Goal: Task Accomplishment & Management: Manage account settings

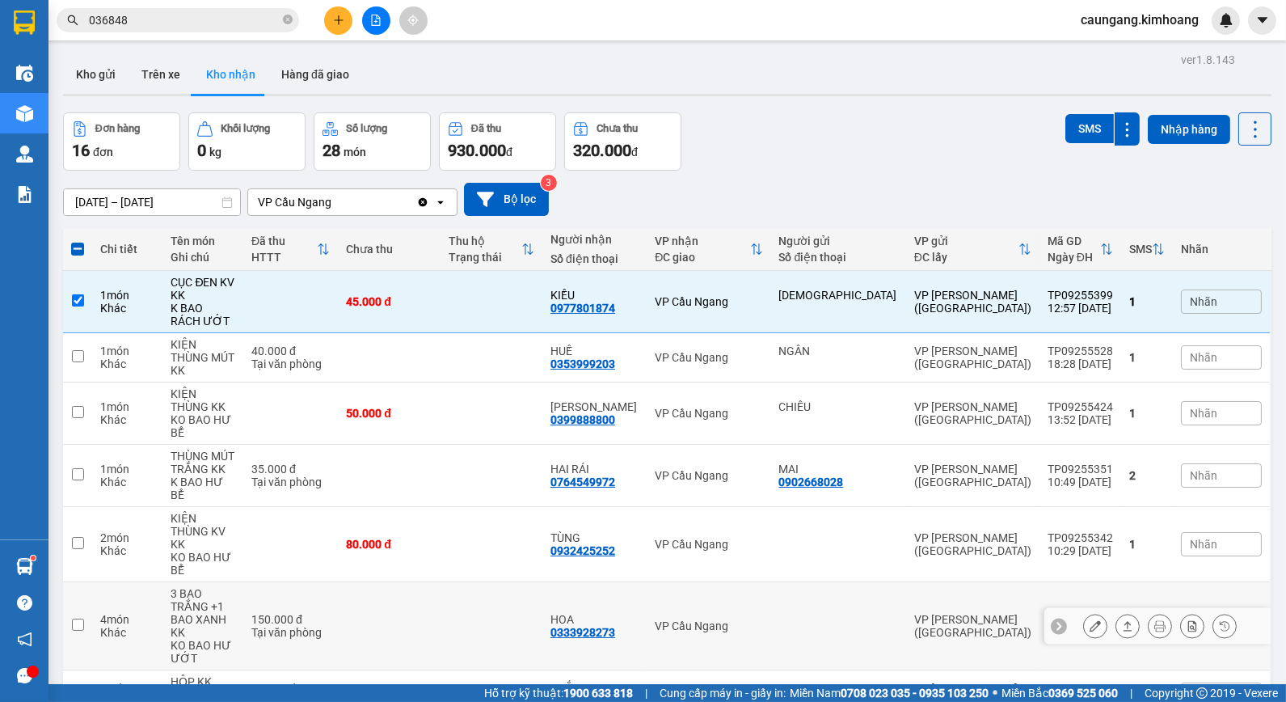
scroll to position [159, 0]
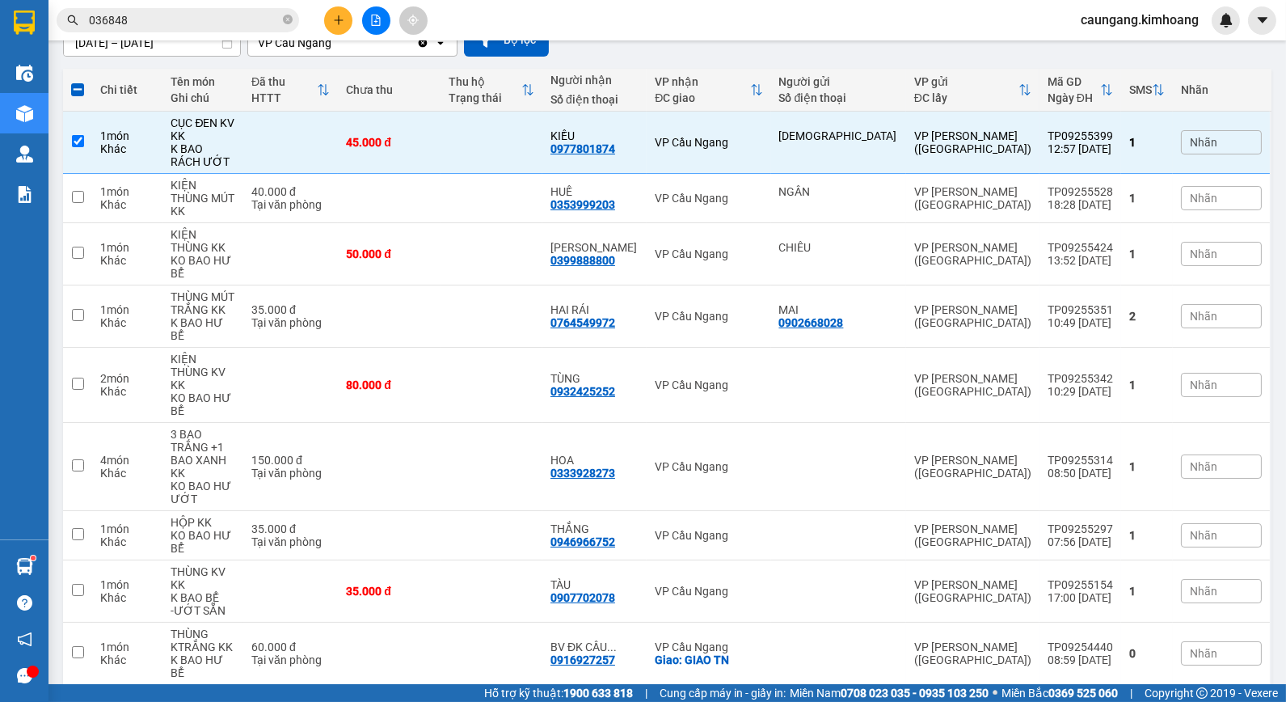
checkbox input "false"
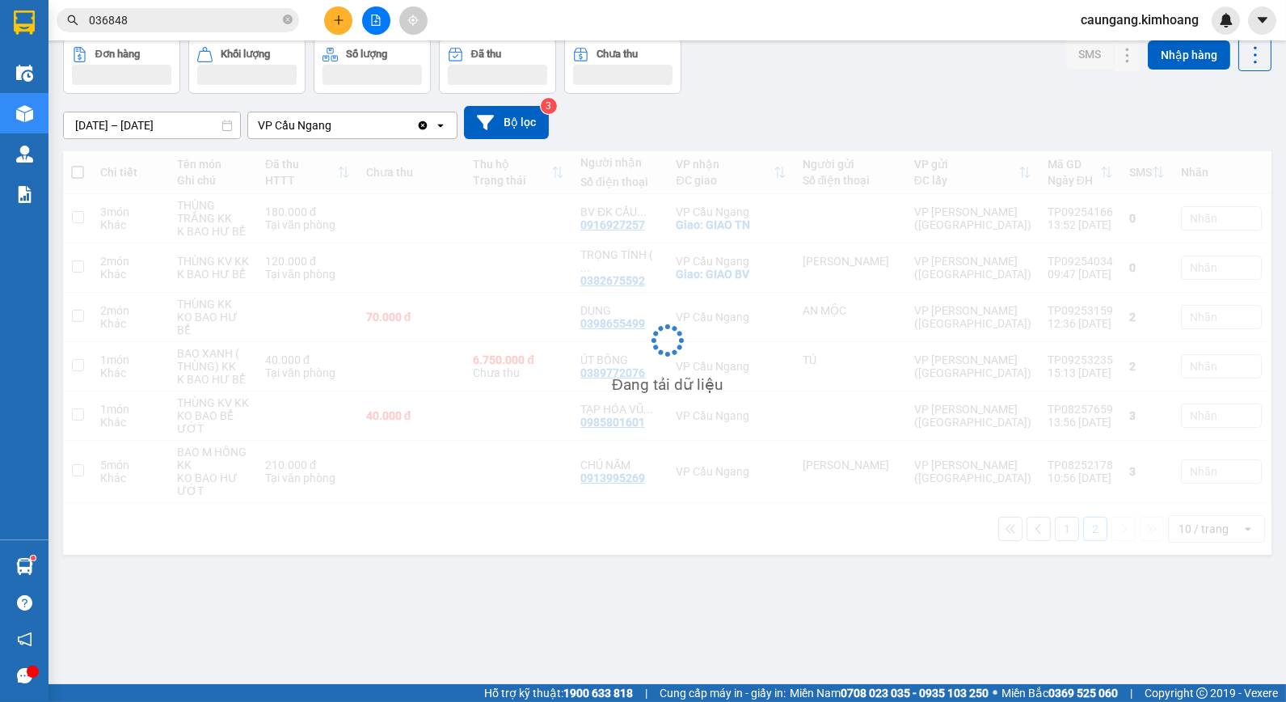
scroll to position [74, 0]
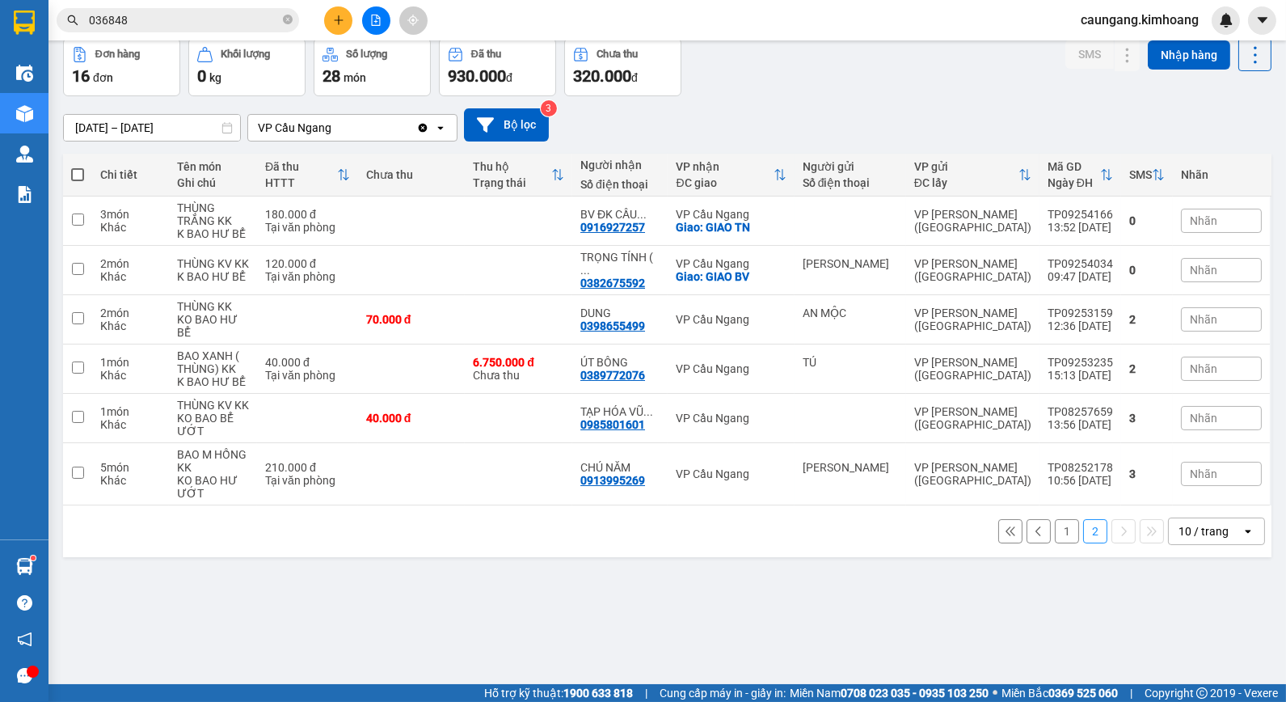
click at [1083, 519] on button "2" at bounding box center [1095, 531] width 24 height 24
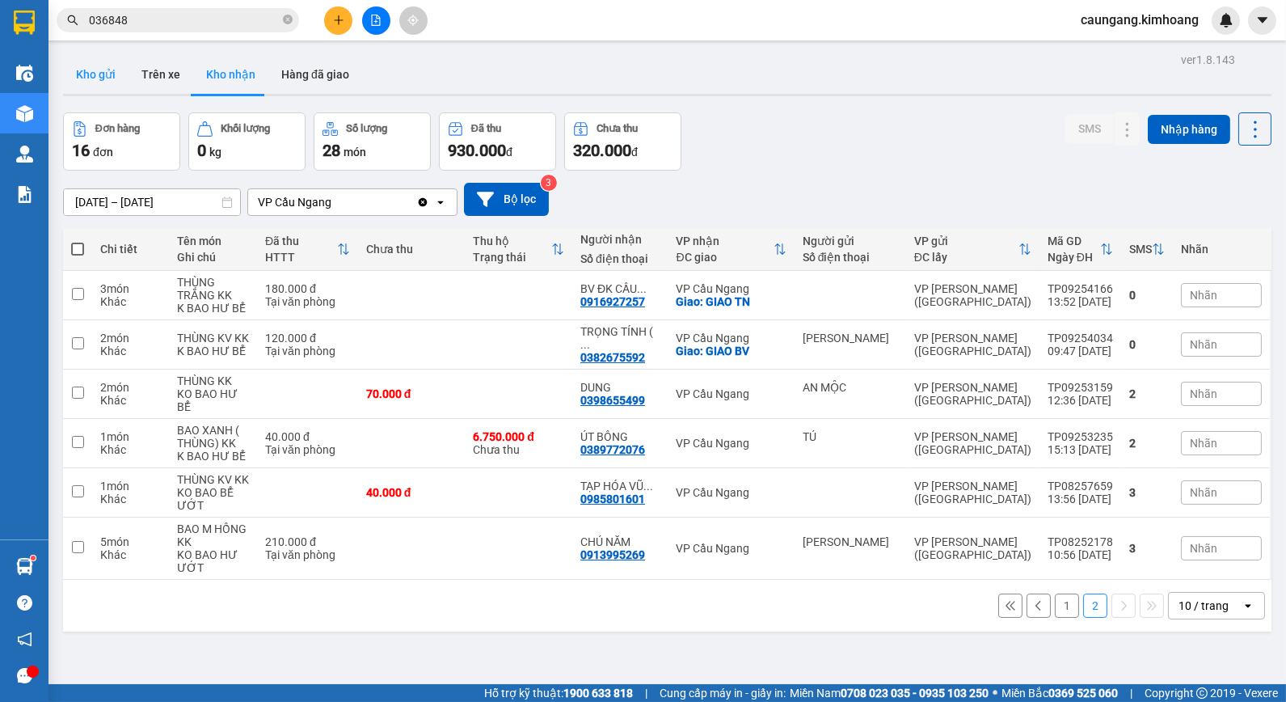
click at [99, 75] on button "Kho gửi" at bounding box center [95, 74] width 65 height 39
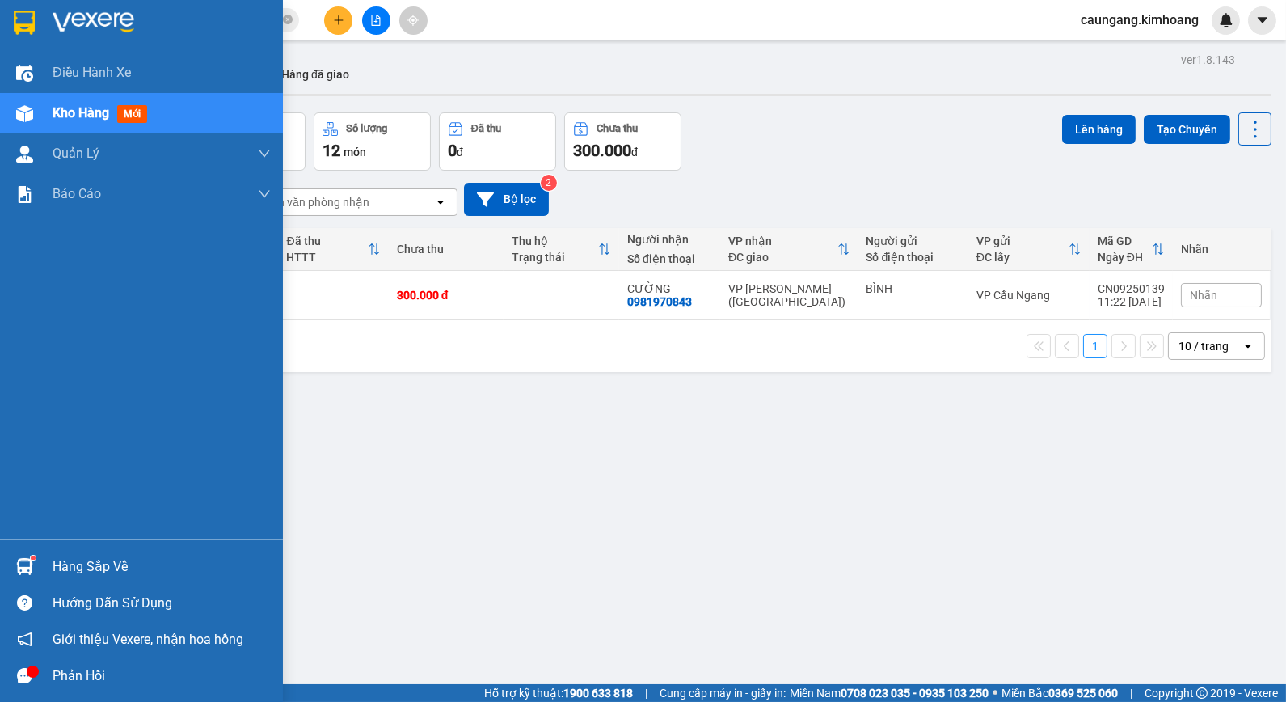
drag, startPoint x: 53, startPoint y: 570, endPoint x: 38, endPoint y: 540, distance: 33.6
click at [54, 570] on div "Hàng sắp về" at bounding box center [162, 566] width 218 height 24
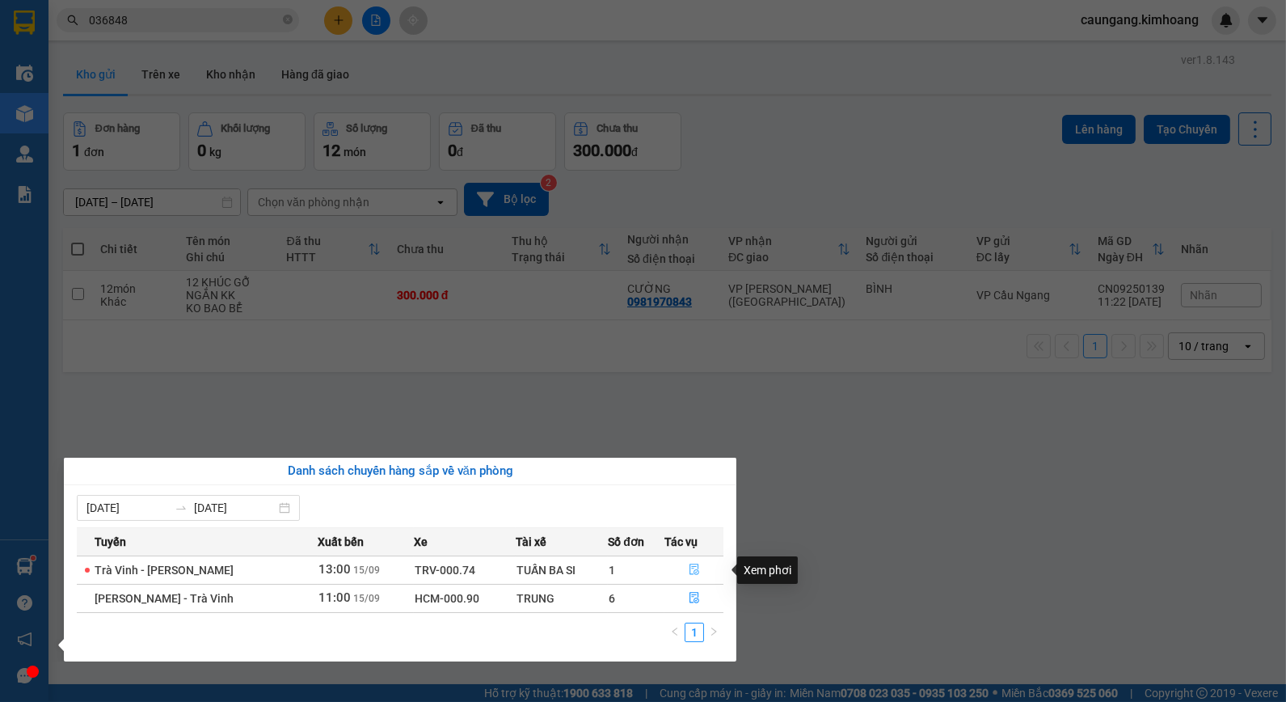
click at [689, 567] on icon "file-done" at bounding box center [694, 568] width 11 height 11
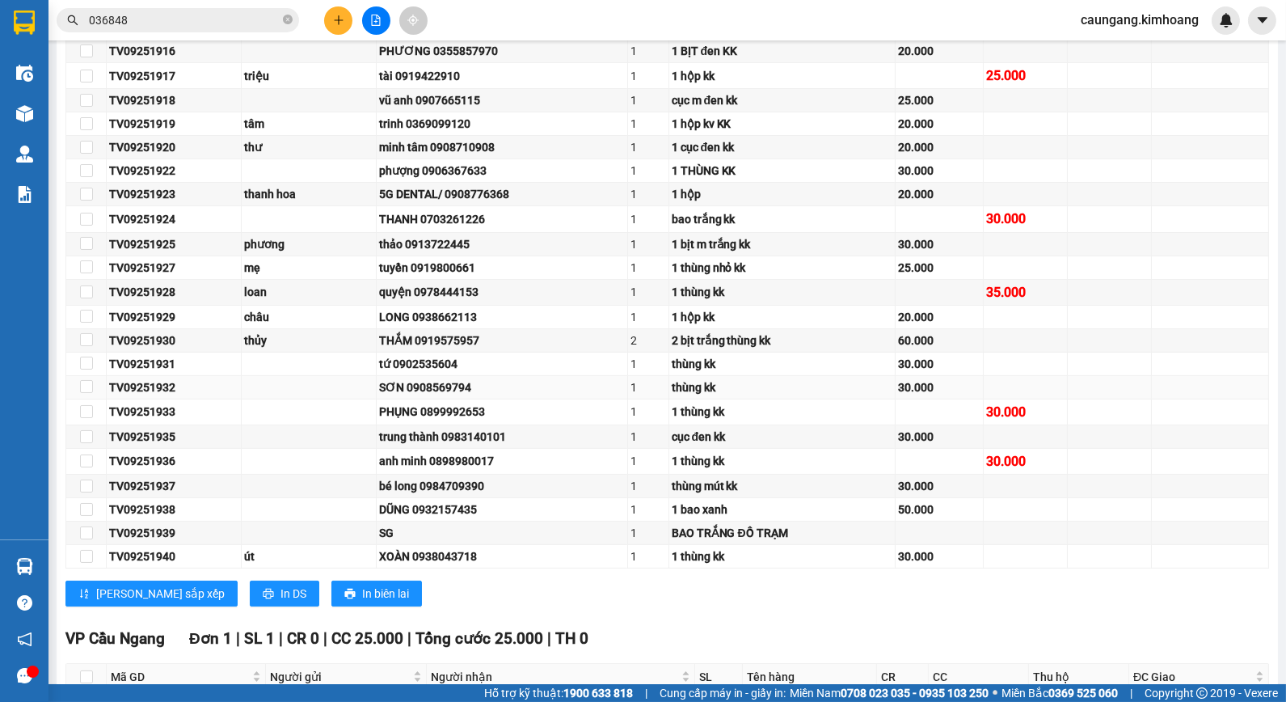
scroll to position [489, 0]
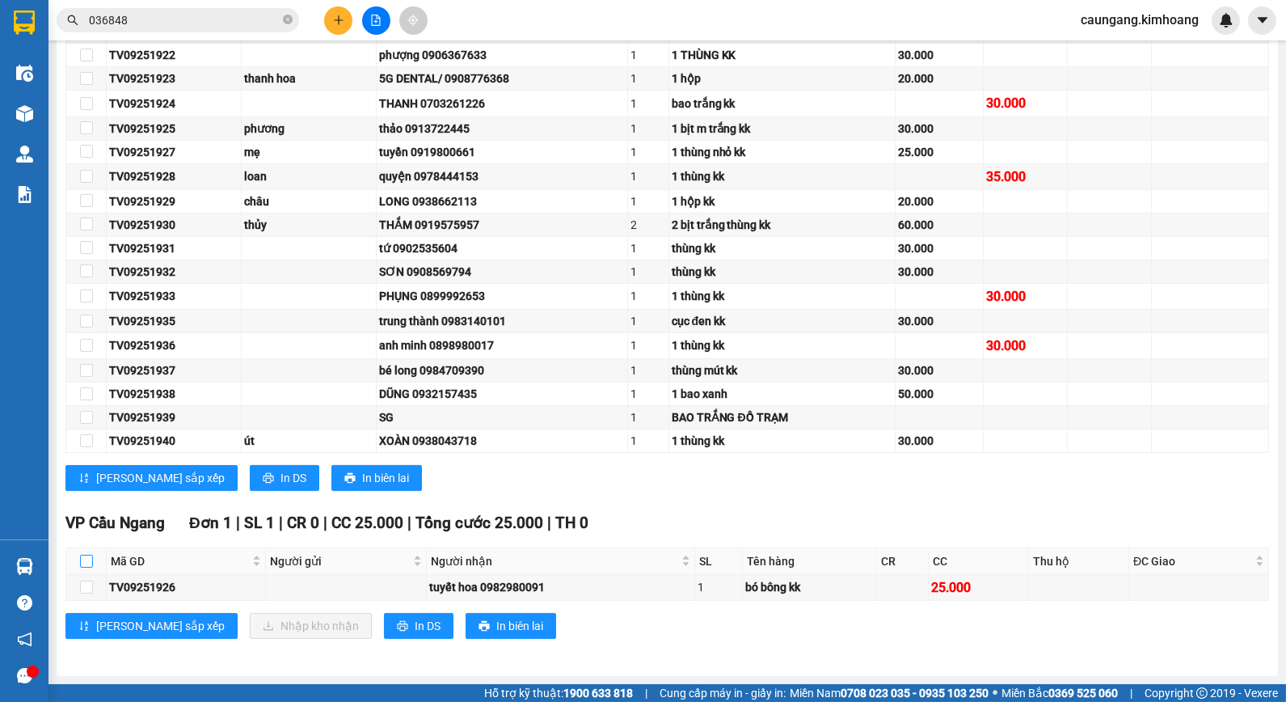
click at [86, 564] on input "checkbox" at bounding box center [86, 560] width 13 height 13
checkbox input "true"
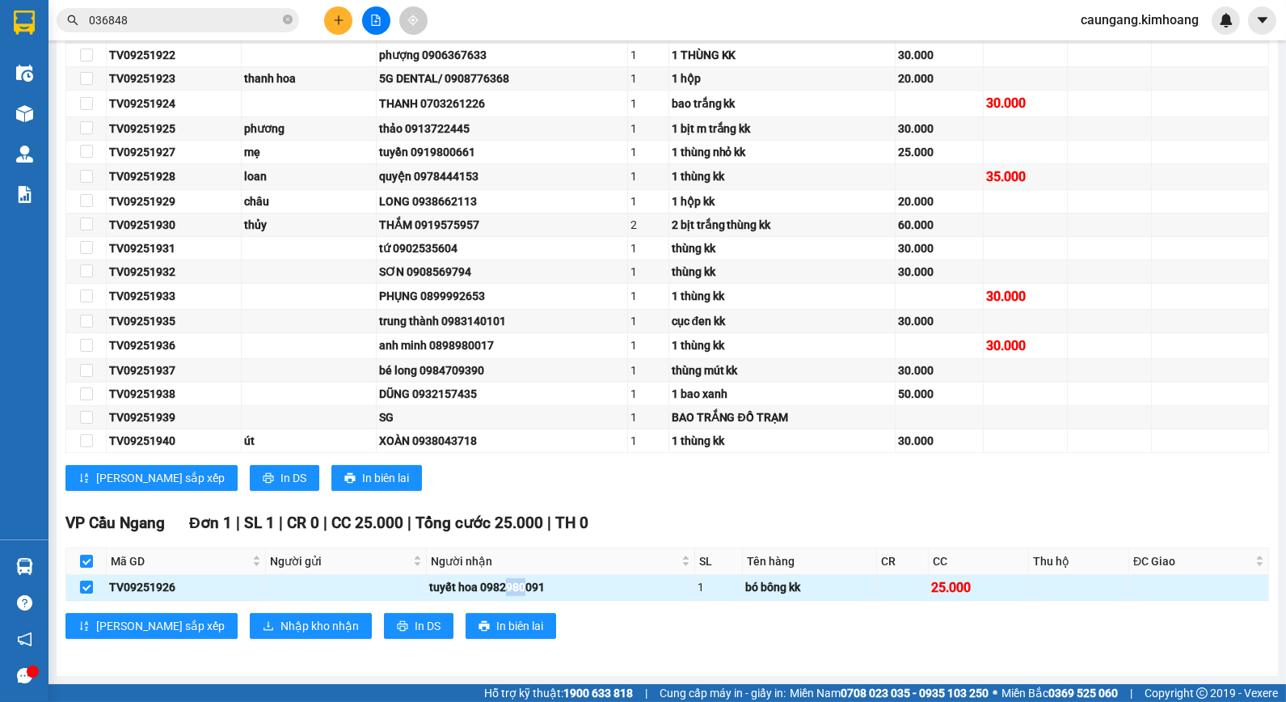
drag, startPoint x: 502, startPoint y: 583, endPoint x: 521, endPoint y: 580, distance: 19.7
click at [521, 580] on div "tuyết hoa 0982980091" at bounding box center [560, 587] width 263 height 18
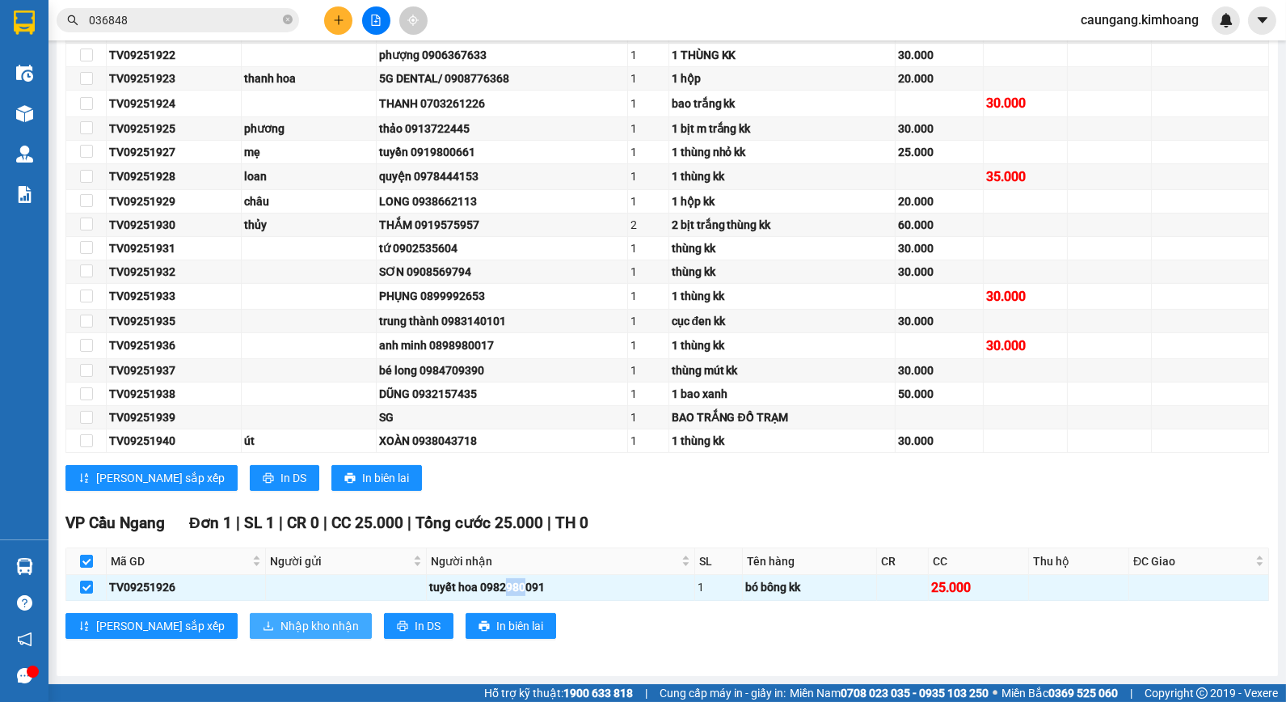
click at [280, 625] on span "Nhập kho nhận" at bounding box center [319, 626] width 78 height 18
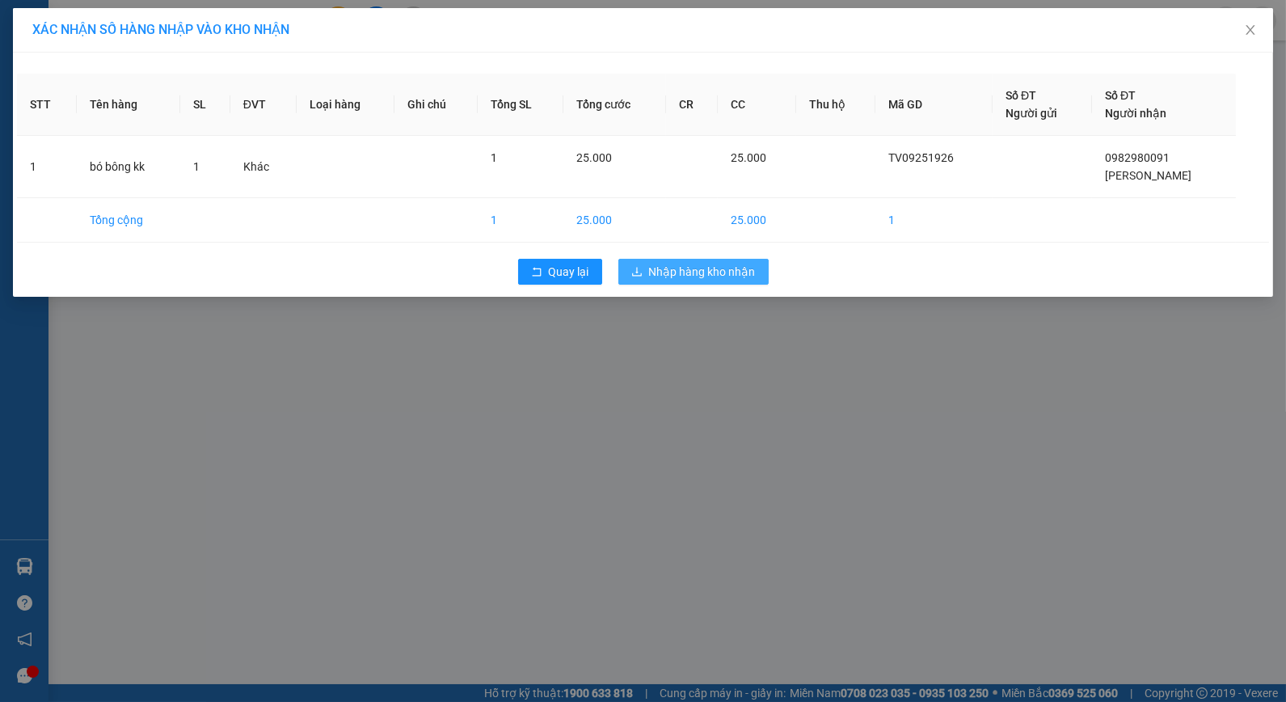
click at [650, 261] on button "Nhập hàng kho nhận" at bounding box center [693, 272] width 150 height 26
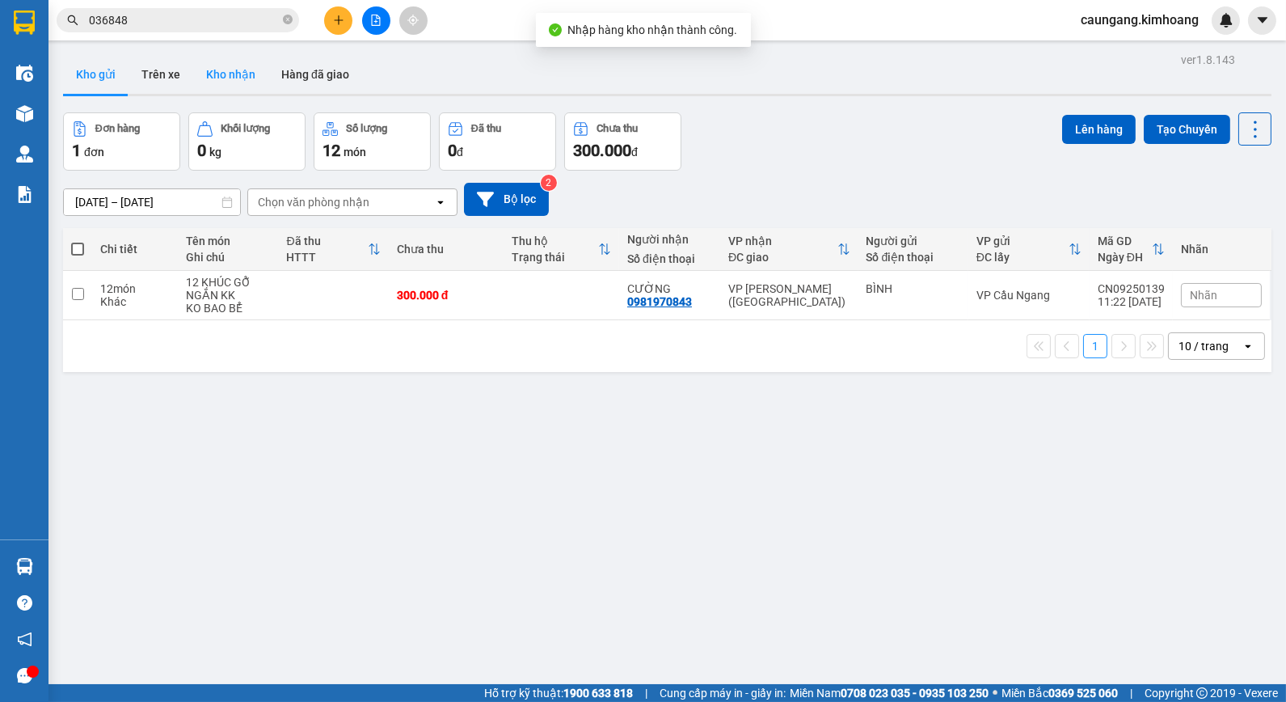
click at [229, 69] on button "Kho nhận" at bounding box center [230, 74] width 75 height 39
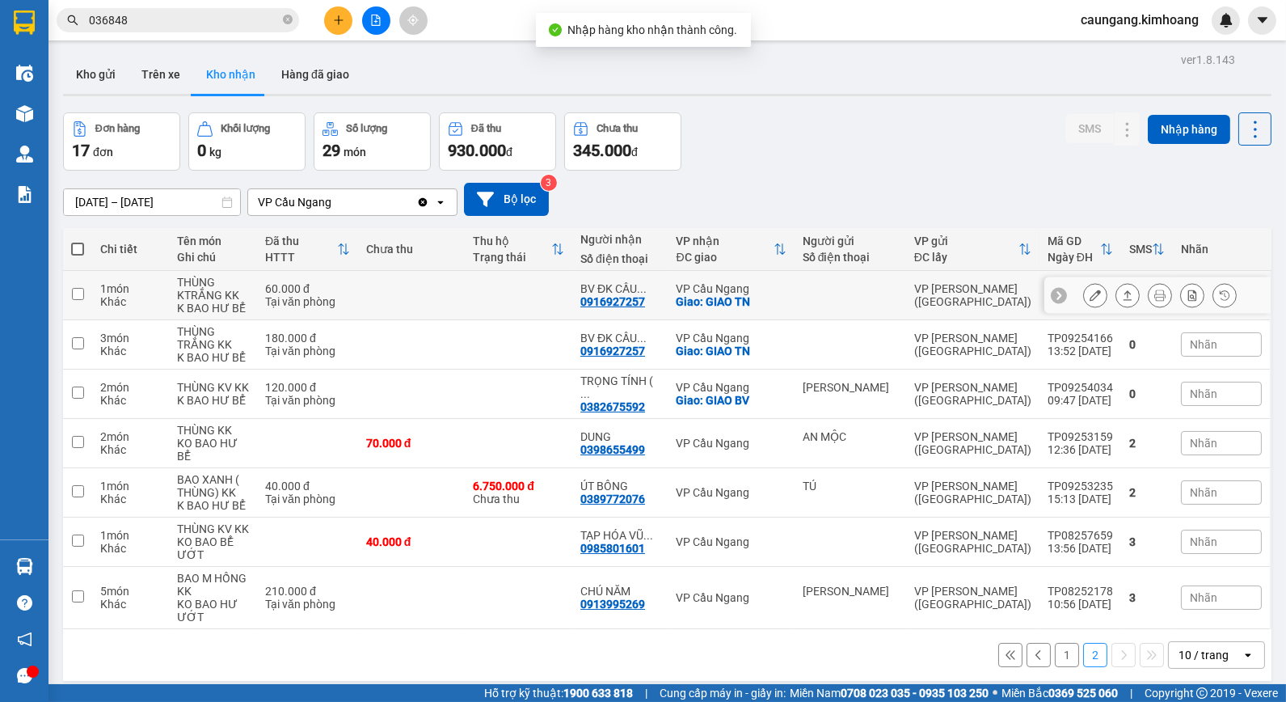
scroll to position [74, 0]
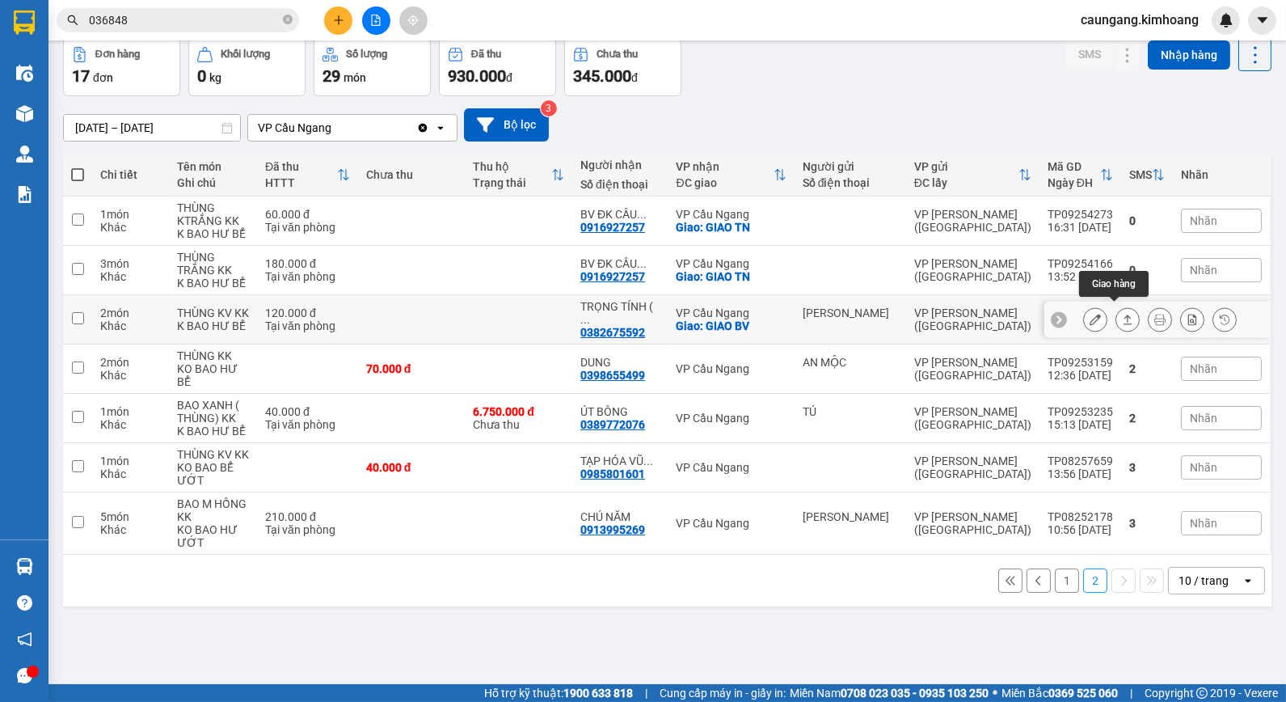
click at [1122, 314] on icon at bounding box center [1127, 319] width 11 height 11
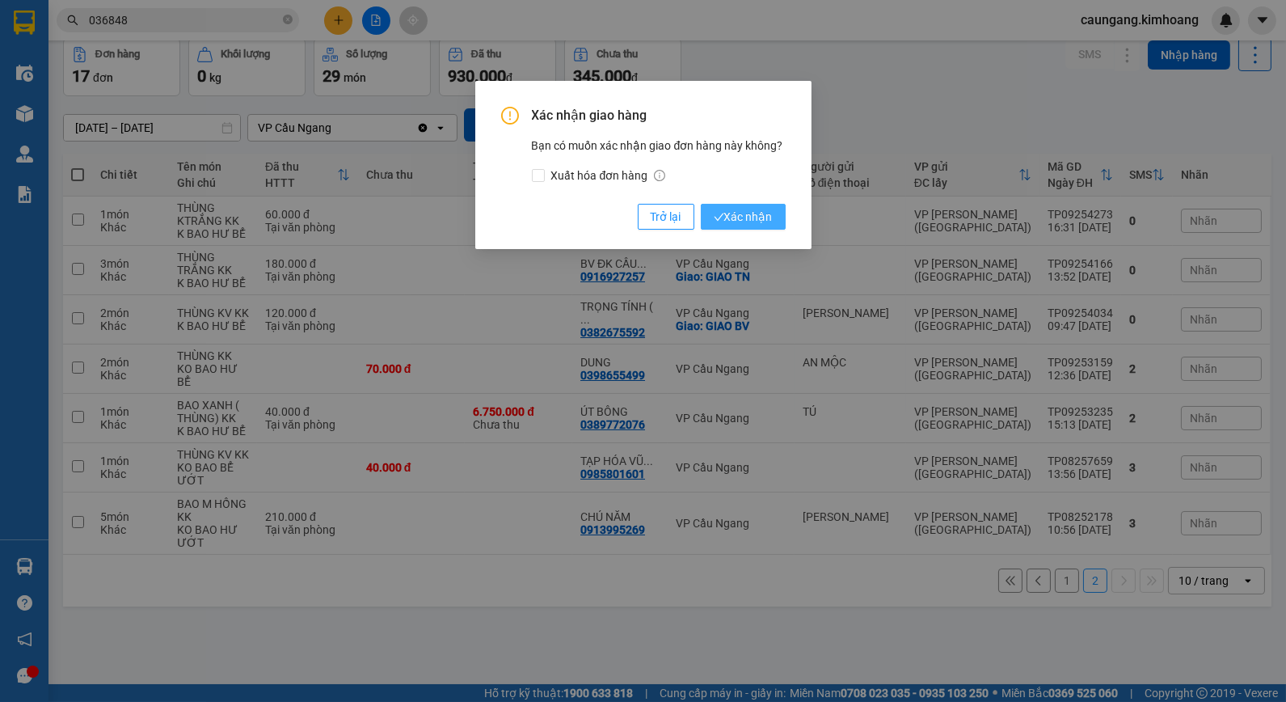
click at [756, 214] on span "Xác nhận" at bounding box center [743, 217] width 59 height 18
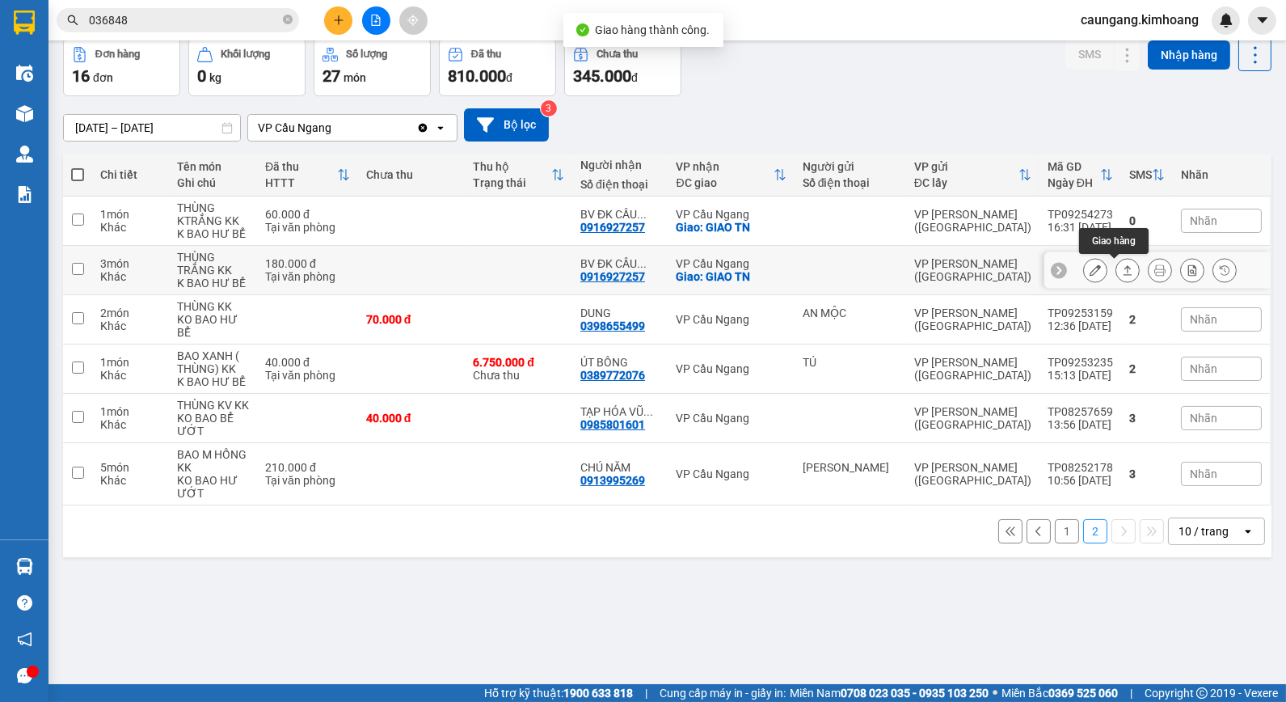
click at [1124, 271] on icon at bounding box center [1128, 270] width 9 height 10
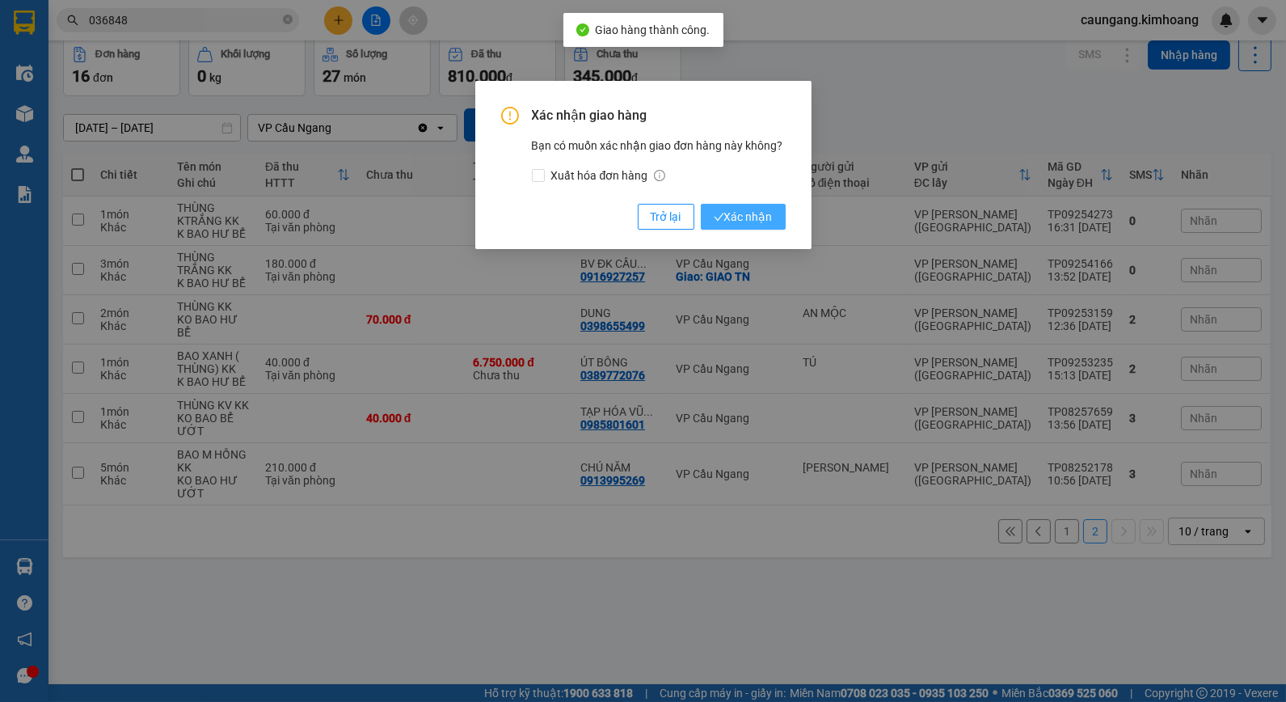
click at [770, 215] on span "Xác nhận" at bounding box center [743, 217] width 59 height 18
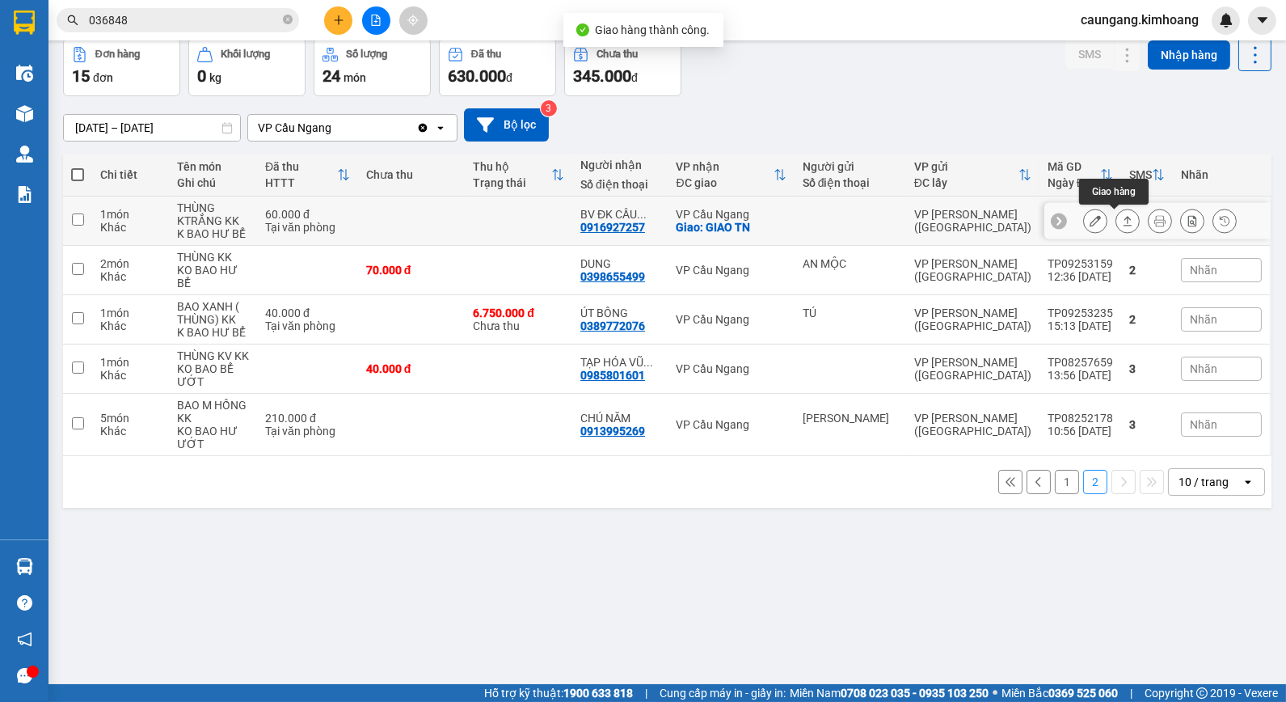
click at [1122, 221] on icon at bounding box center [1127, 220] width 11 height 11
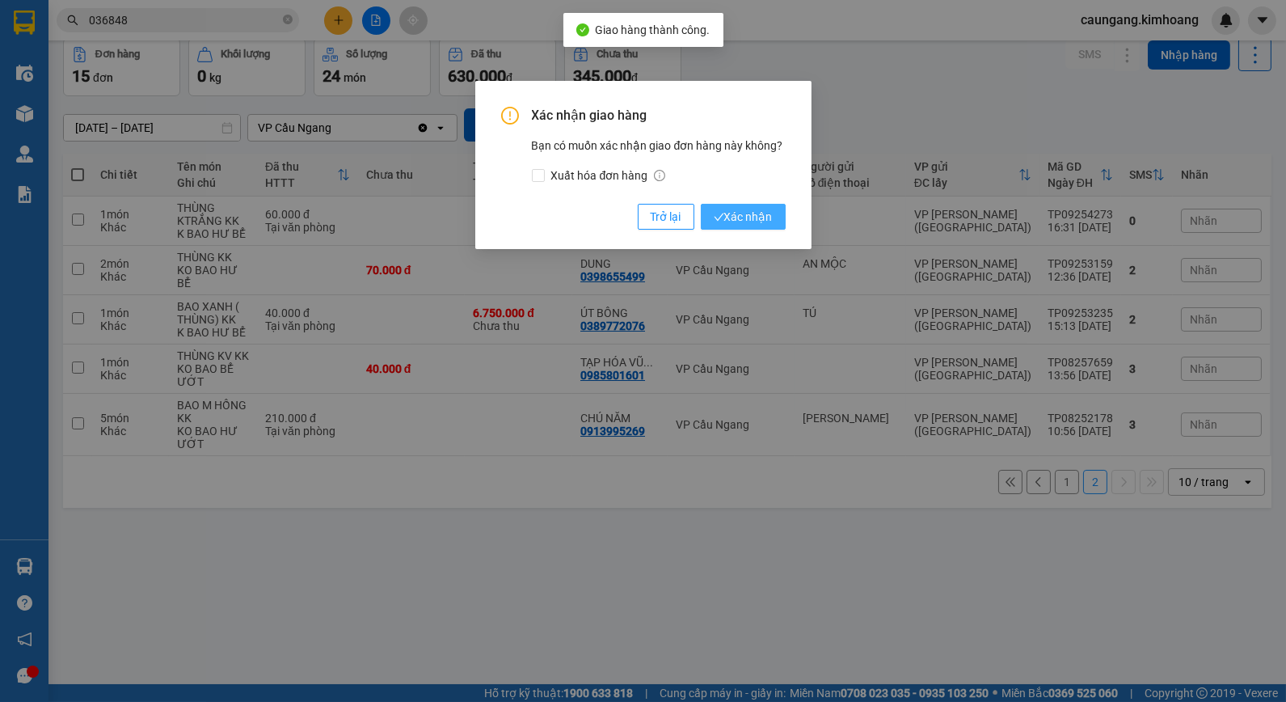
click at [765, 215] on span "Xác nhận" at bounding box center [743, 217] width 59 height 18
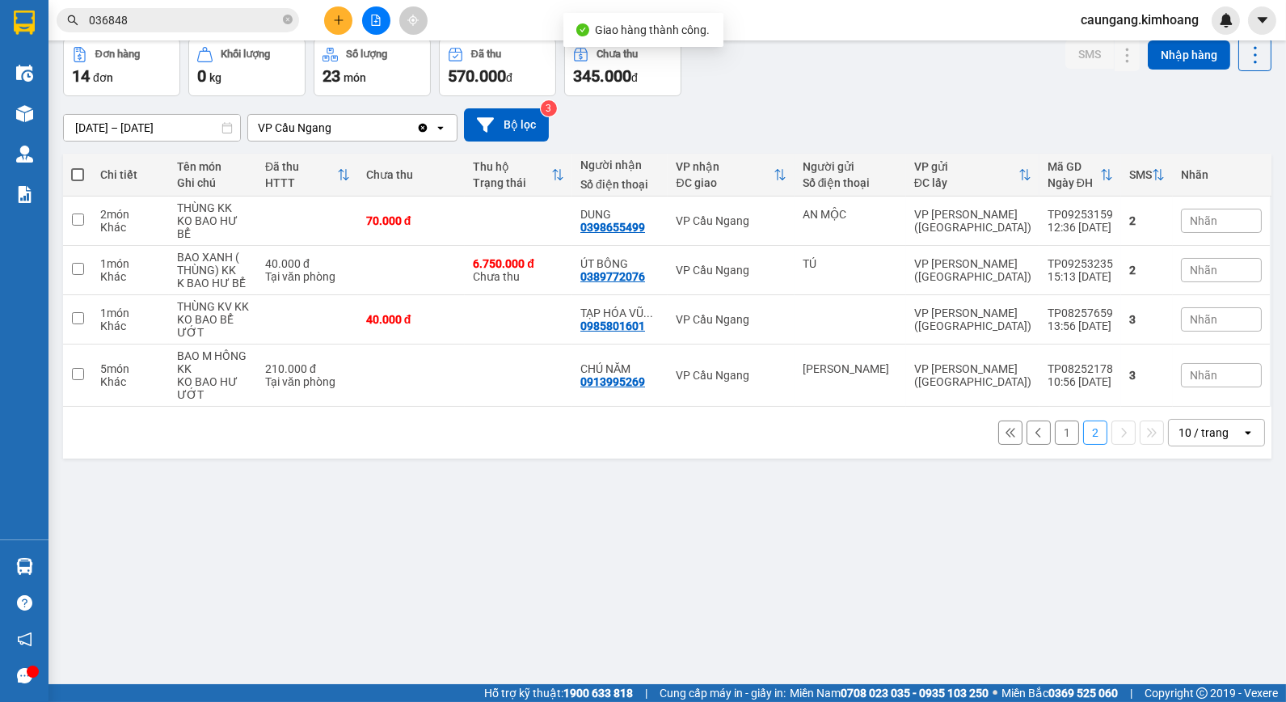
drag, startPoint x: 1049, startPoint y: 420, endPoint x: 1013, endPoint y: 405, distance: 39.5
click at [1055, 420] on button "1" at bounding box center [1067, 432] width 24 height 24
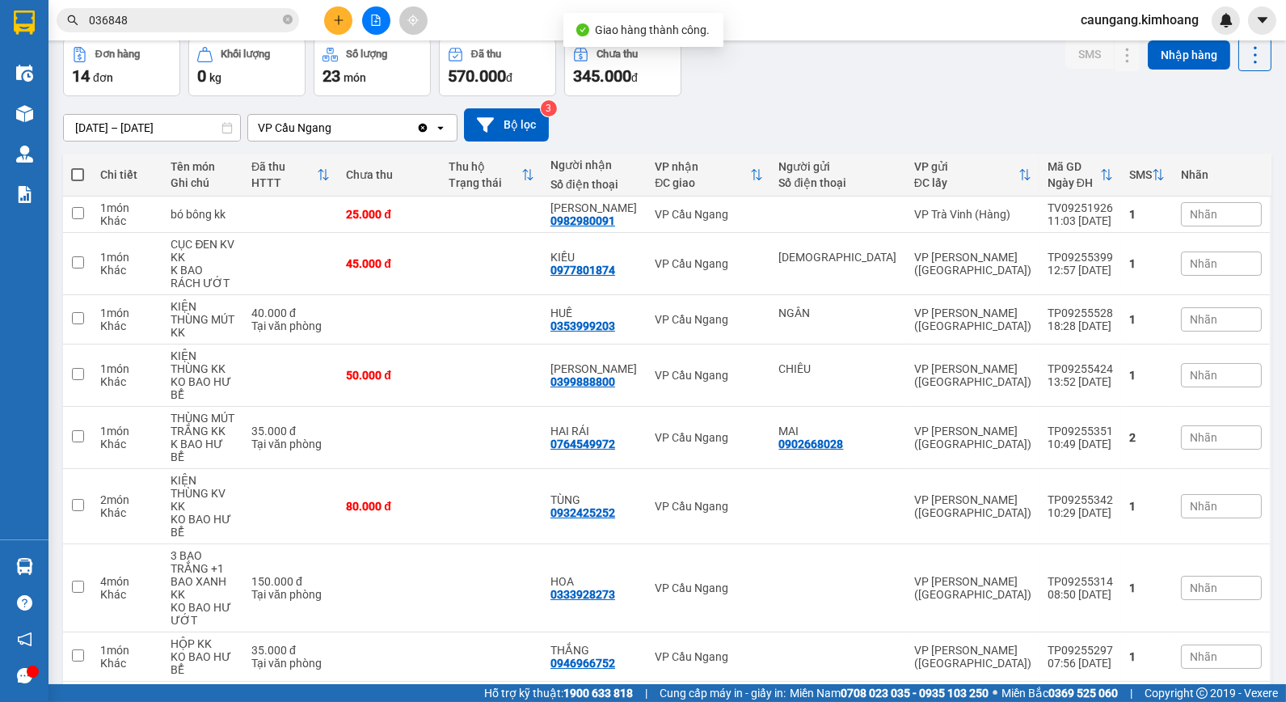
scroll to position [147, 0]
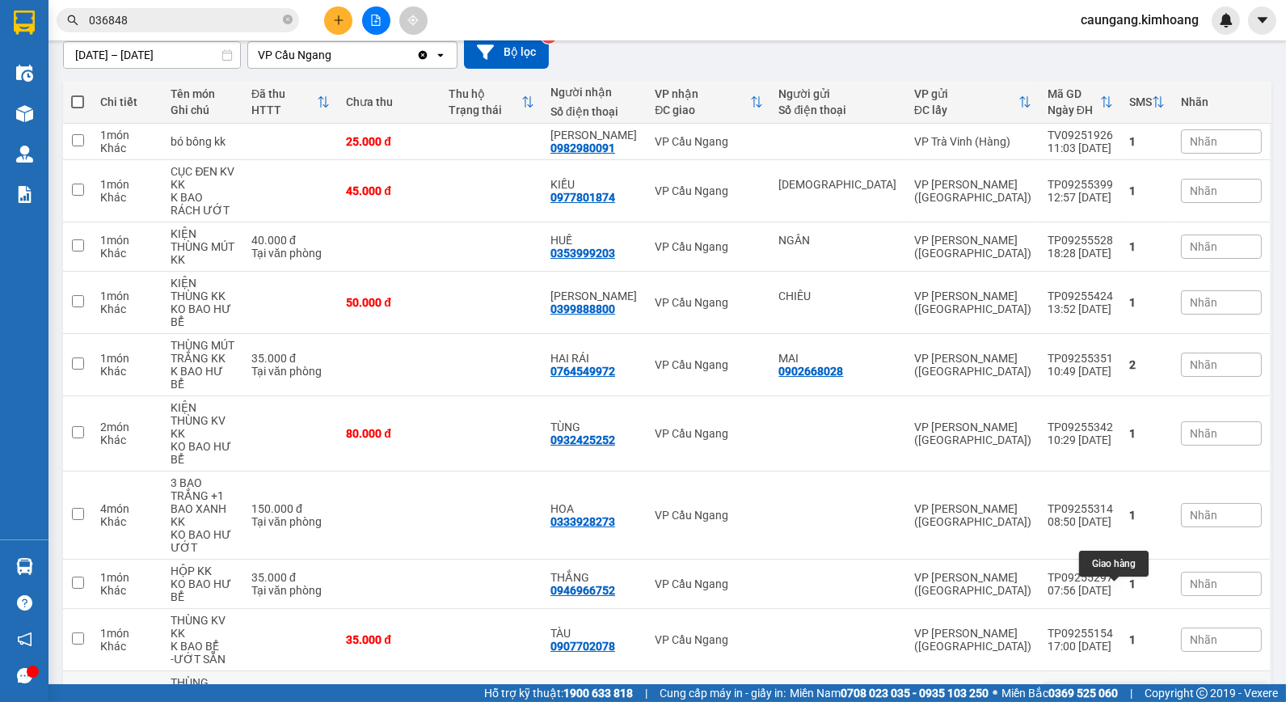
click at [1124, 697] on icon at bounding box center [1128, 702] width 9 height 10
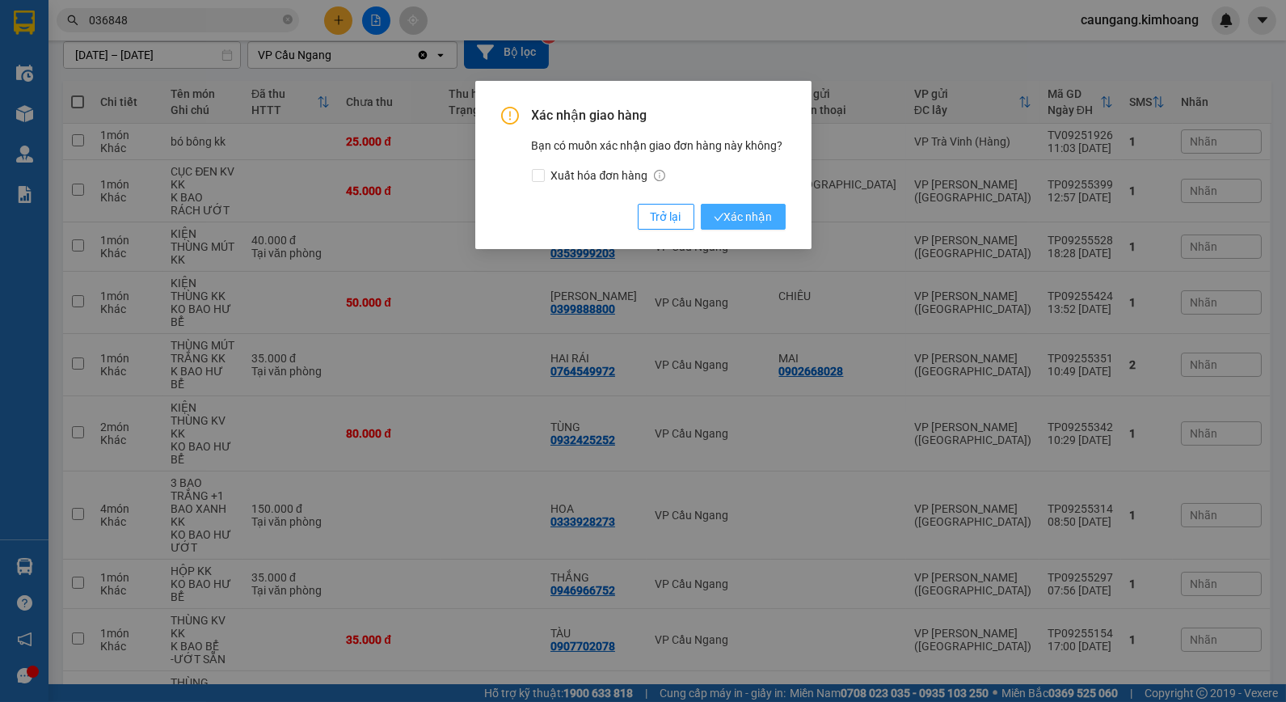
click at [761, 221] on span "Xác nhận" at bounding box center [743, 217] width 59 height 18
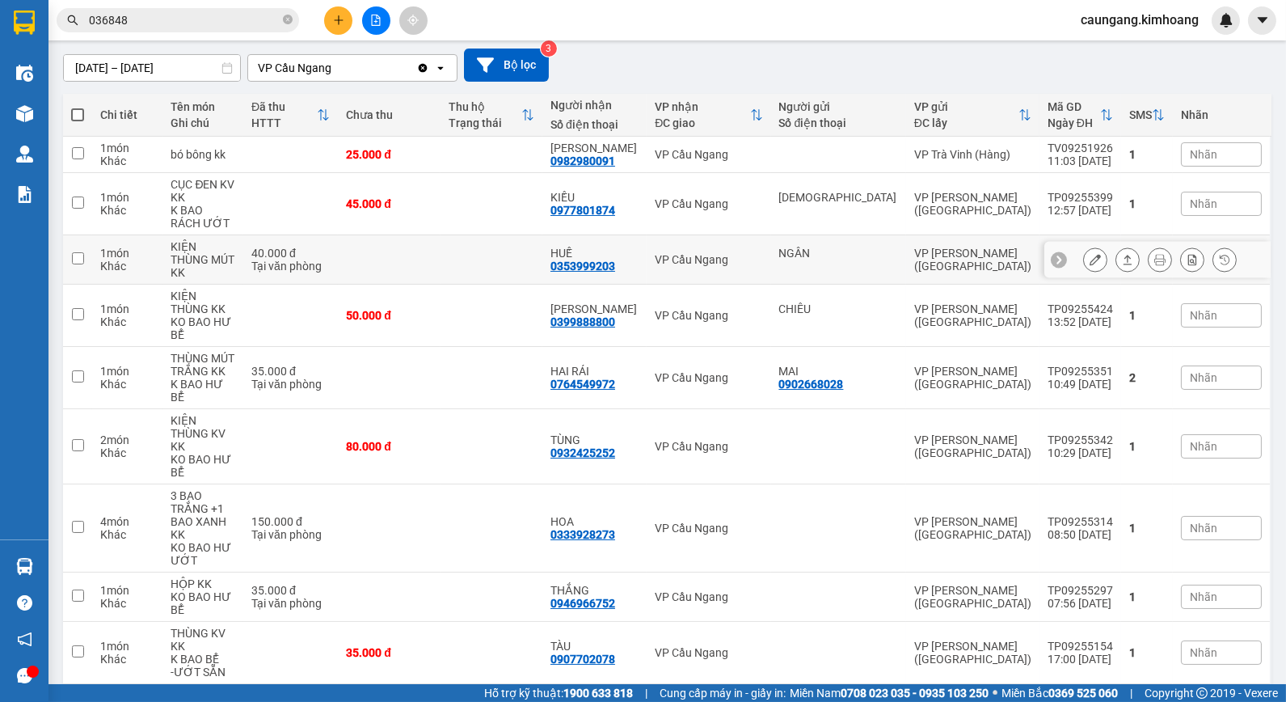
scroll to position [0, 0]
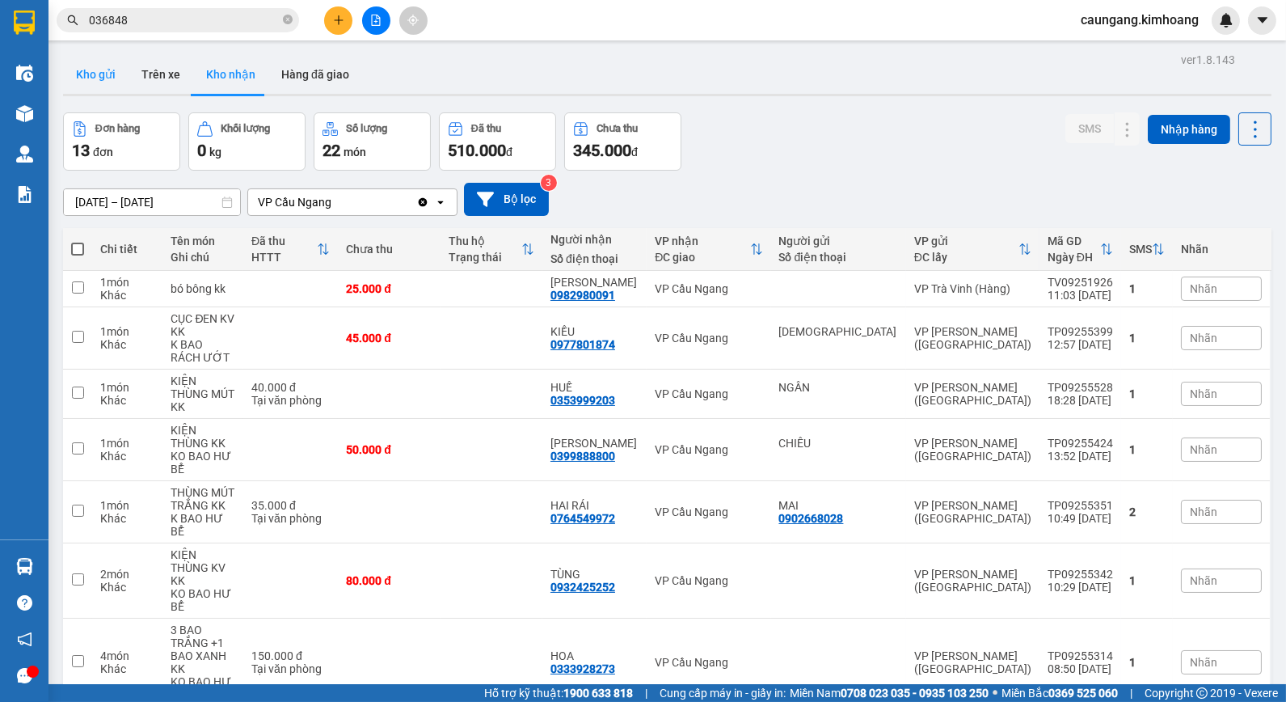
click at [99, 78] on button "Kho gửi" at bounding box center [95, 74] width 65 height 39
